Goal: Task Accomplishment & Management: Use online tool/utility

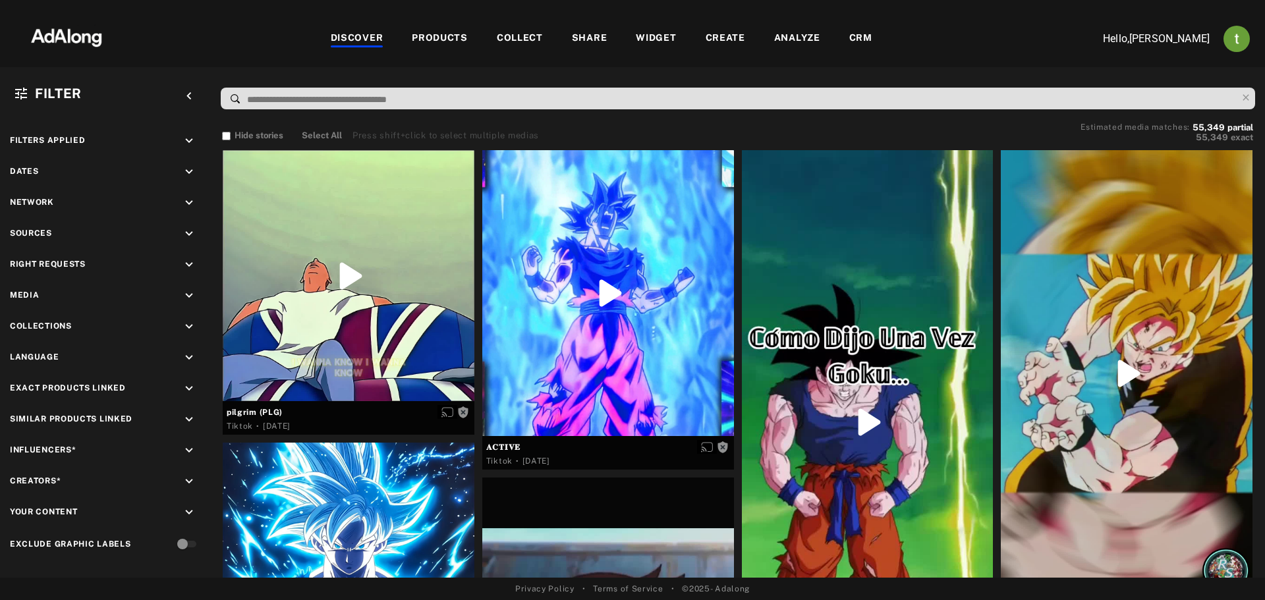
click at [846, 34] on div "CRM" at bounding box center [860, 39] width 52 height 16
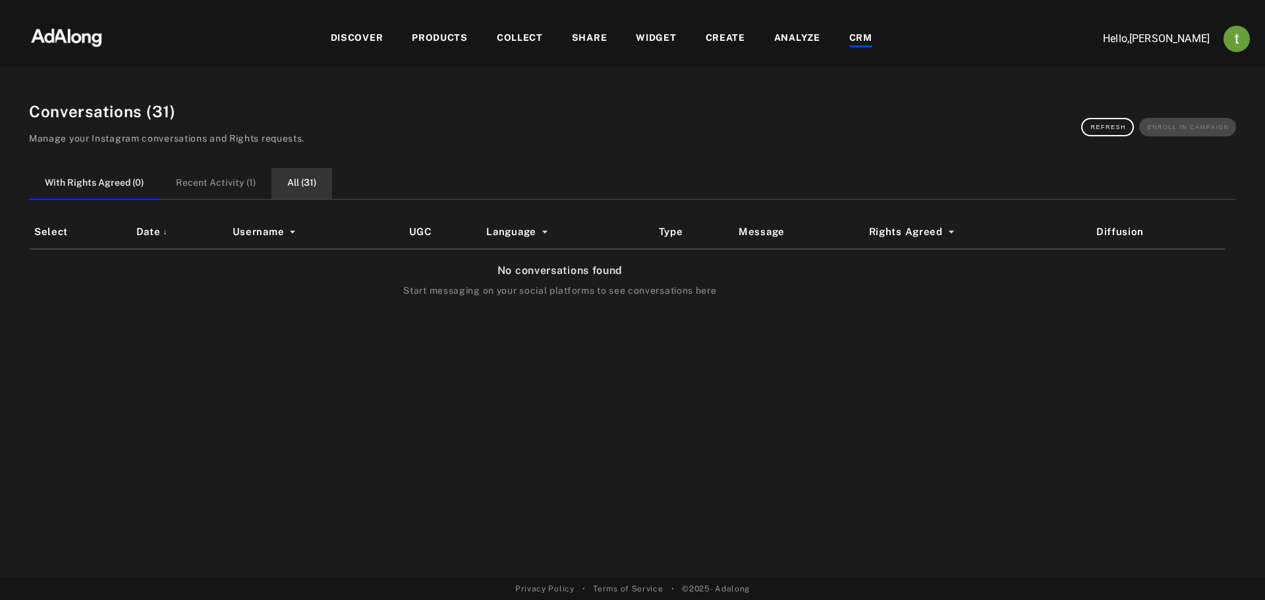
click at [312, 182] on button "All ( 31 )" at bounding box center [301, 183] width 61 height 31
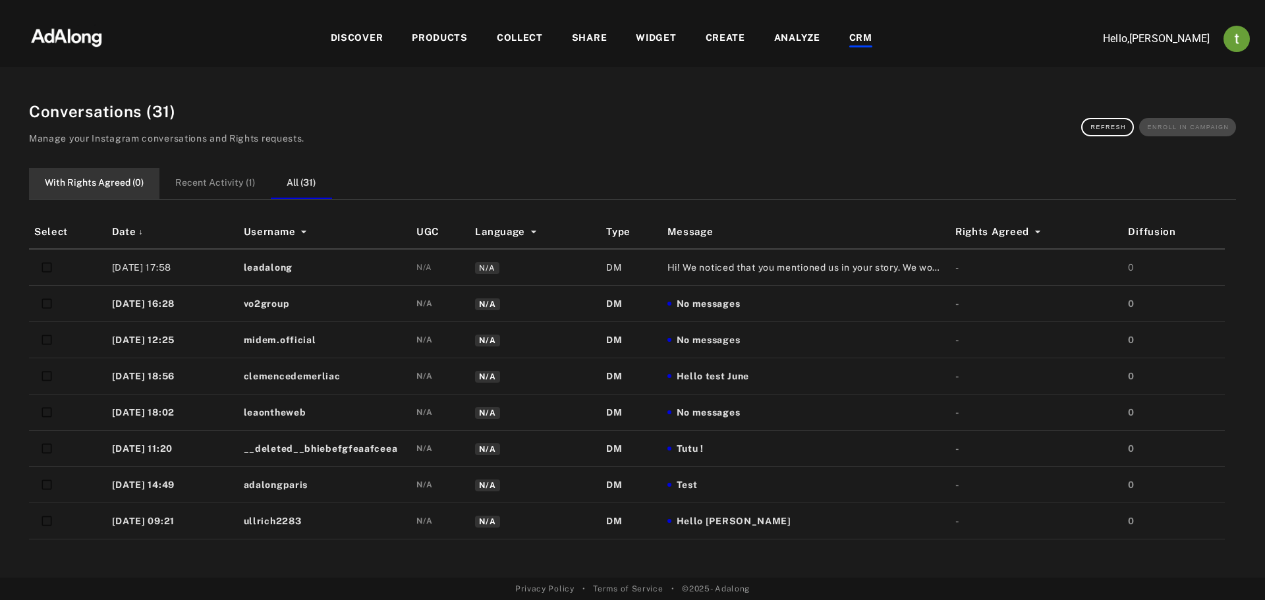
click at [122, 170] on button "With Rights Agreed ( 0 )" at bounding box center [94, 183] width 130 height 31
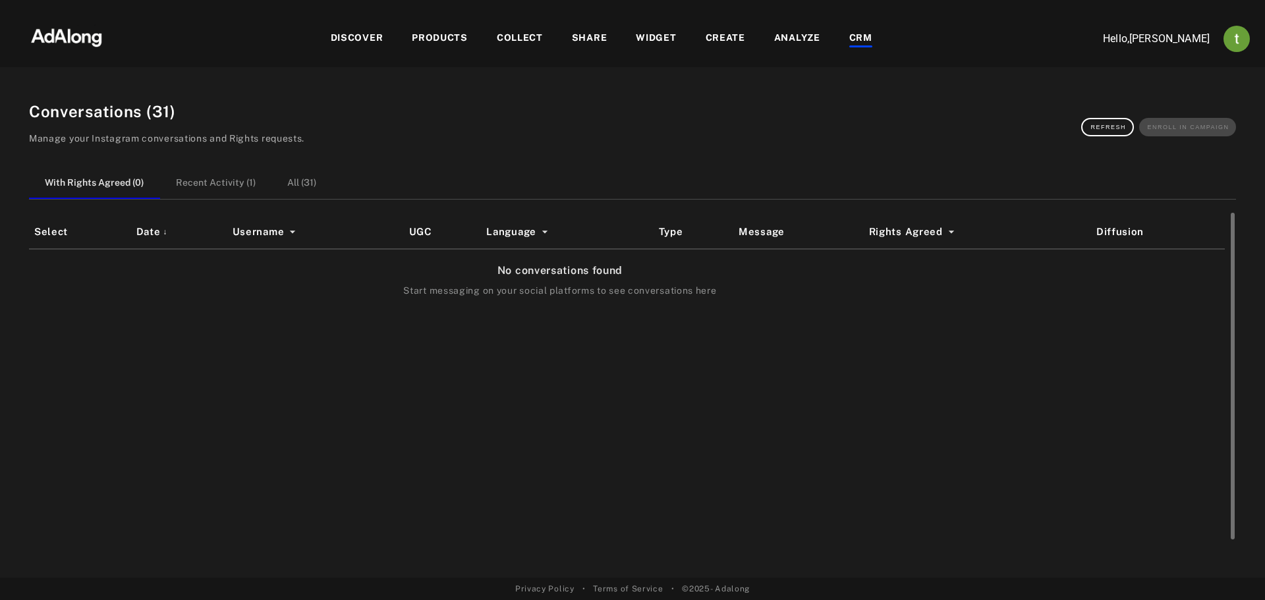
click at [959, 422] on div "Select Date ↓ Username UGC Language Type Message Rights Agreed Diffusion No con…" at bounding box center [632, 379] width 1207 height 329
click at [293, 190] on button "All ( 31 )" at bounding box center [301, 183] width 61 height 31
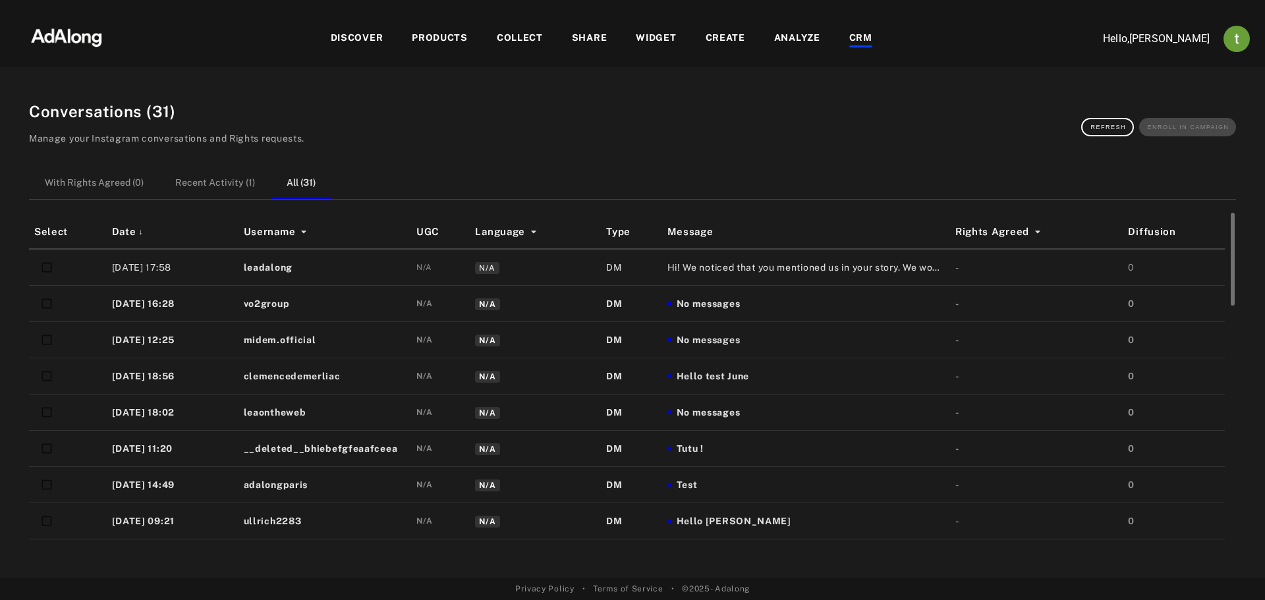
click at [717, 260] on td "Hi! We noticed that you mentioned us in your story. We would love to share it o…" at bounding box center [806, 267] width 288 height 37
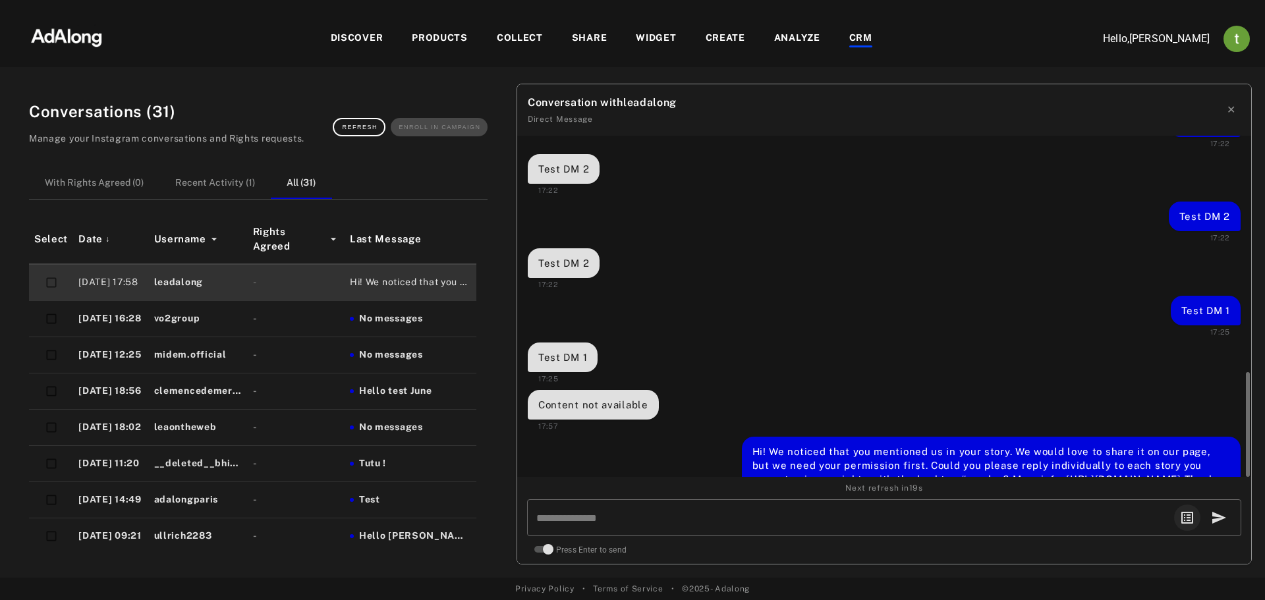
scroll to position [1192, 0]
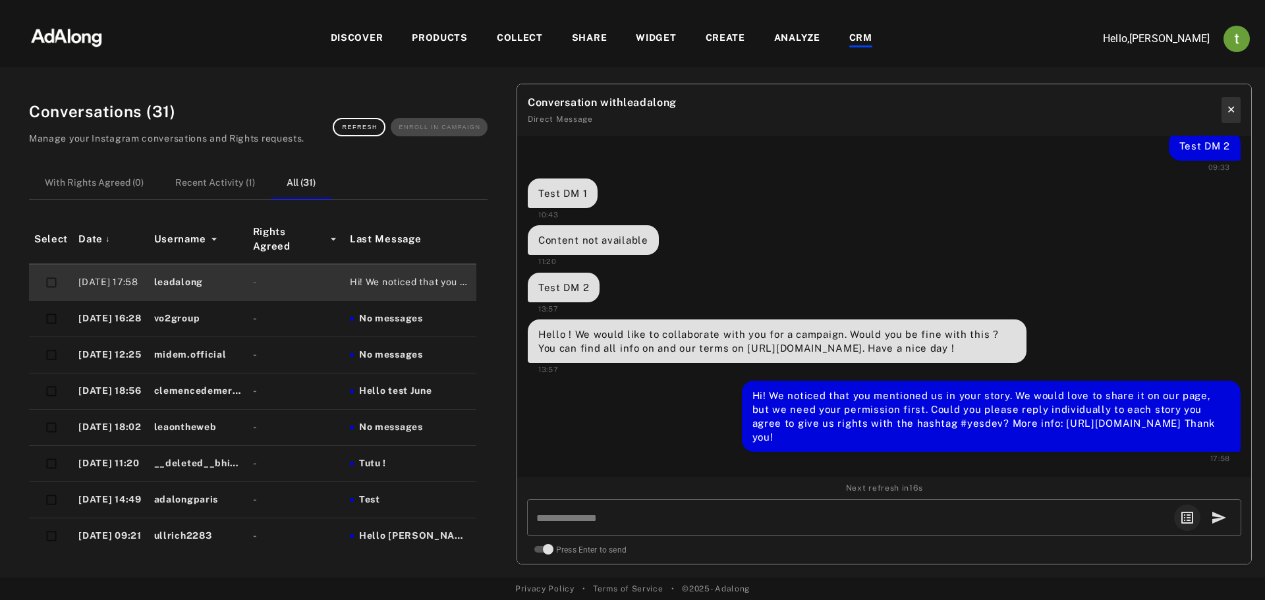
click at [1223, 104] on button "✕" at bounding box center [1230, 110] width 19 height 26
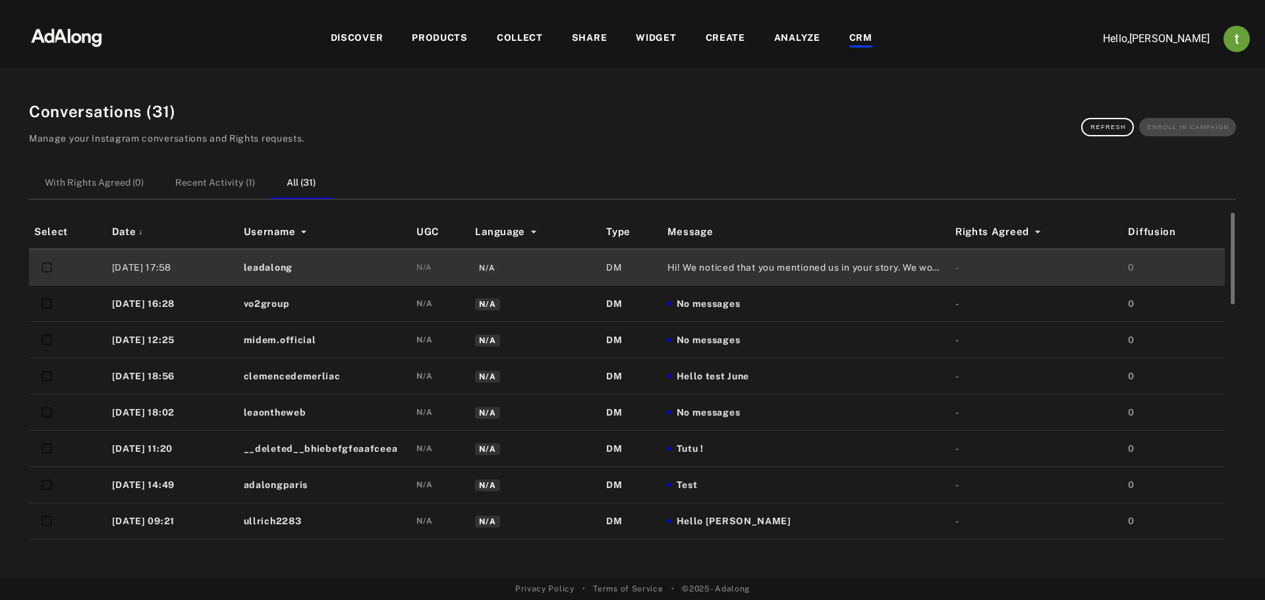
click at [800, 269] on span "Hi! We noticed that you mentioned us in your story. We would love to share it o…" at bounding box center [805, 268] width 277 height 14
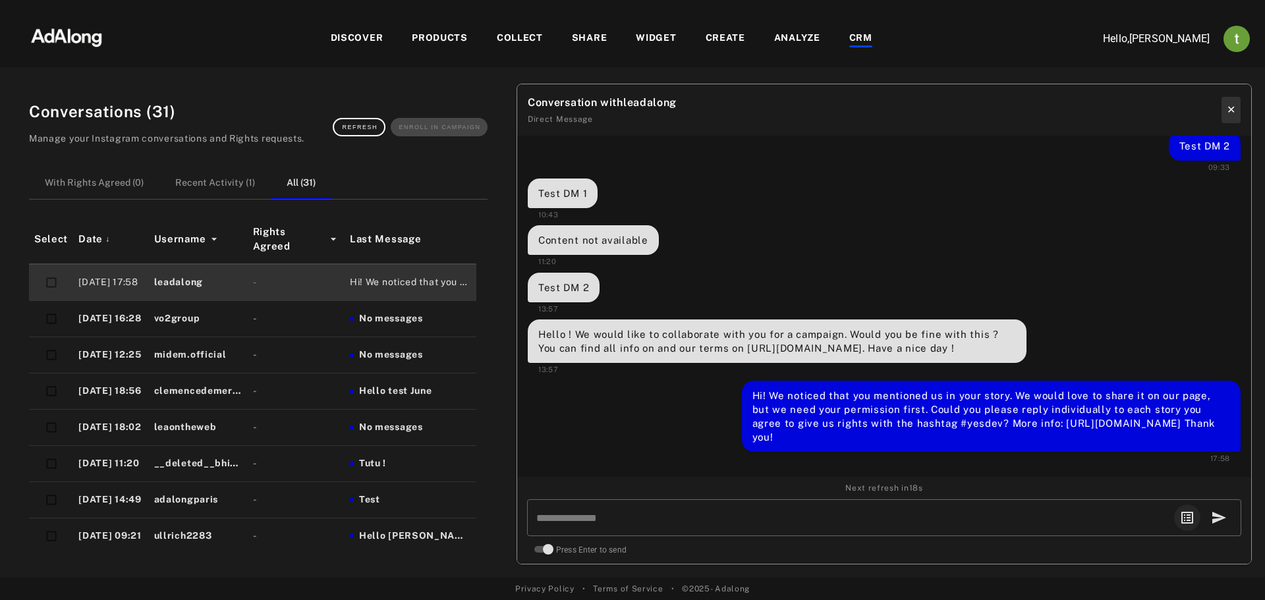
click at [1224, 105] on button "✕" at bounding box center [1230, 110] width 19 height 26
